Goal: Task Accomplishment & Management: Use online tool/utility

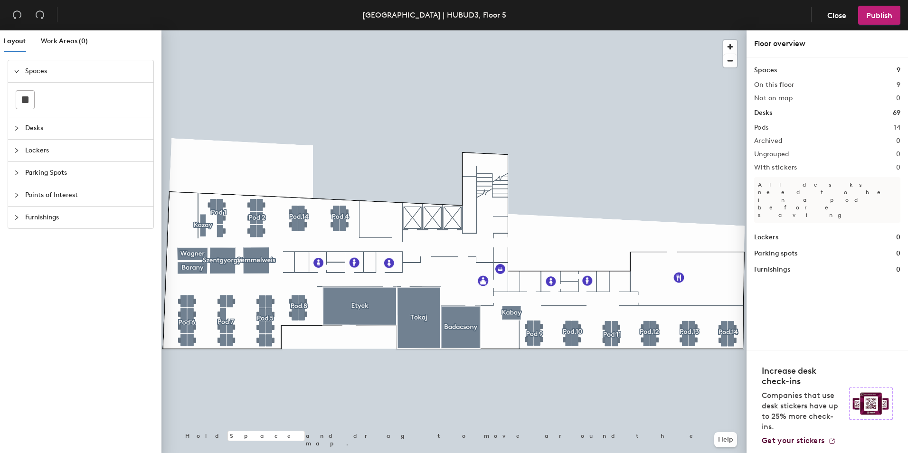
click at [15, 128] on icon "collapsed" at bounding box center [17, 128] width 6 height 6
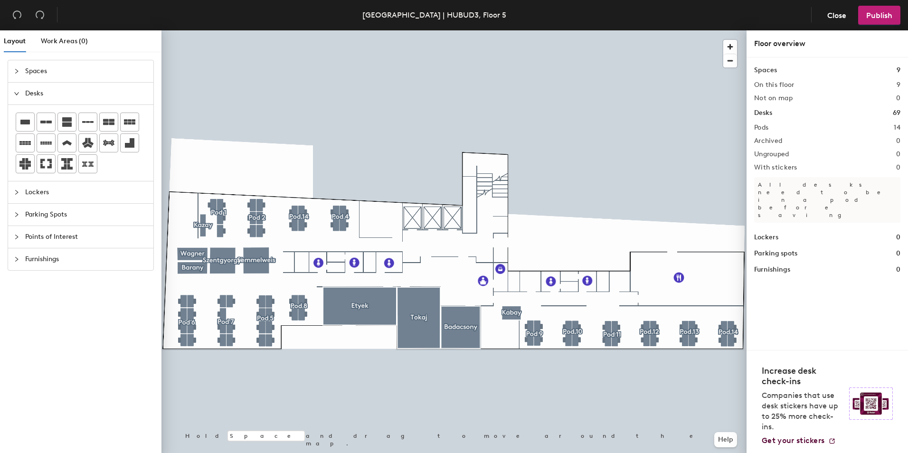
click at [16, 192] on icon "collapsed" at bounding box center [17, 192] width 6 height 6
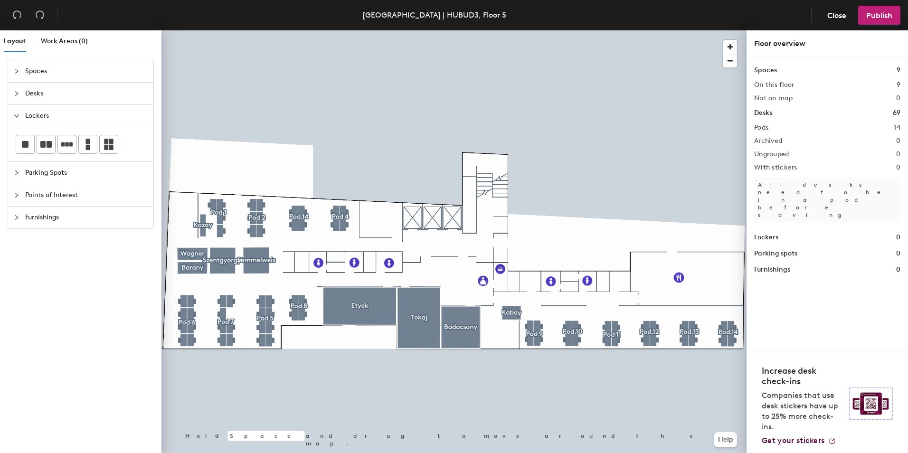
click at [14, 175] on icon "collapsed" at bounding box center [17, 173] width 6 height 6
click at [16, 189] on div "Points of Interest" at bounding box center [80, 195] width 145 height 22
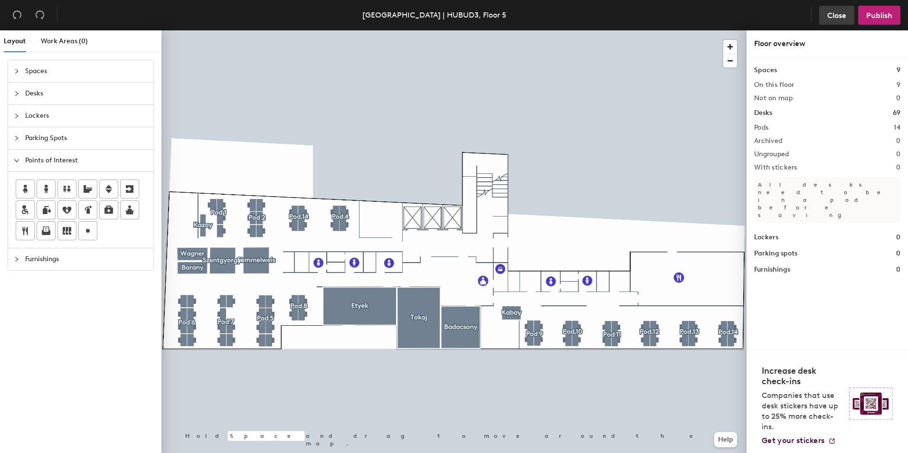
click at [840, 16] on span "Close" at bounding box center [836, 15] width 19 height 9
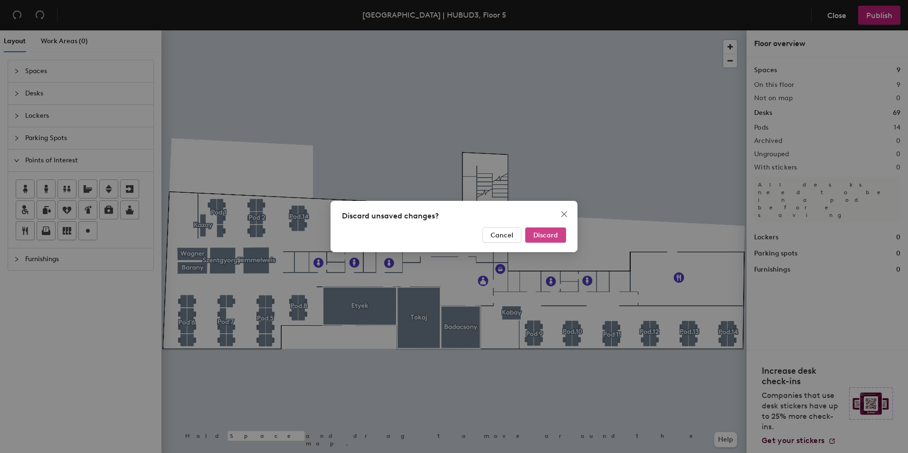
click at [555, 235] on span "Discard" at bounding box center [545, 235] width 25 height 8
